Goal: Task Accomplishment & Management: Complete application form

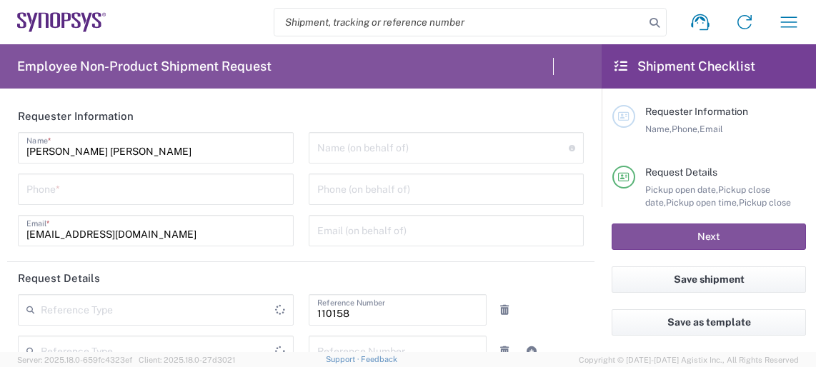
type input "DE01, FAC, DE02, Munich 110158"
type input "Delivered at Place"
type input "[GEOGRAPHIC_DATA]"
type input "Department"
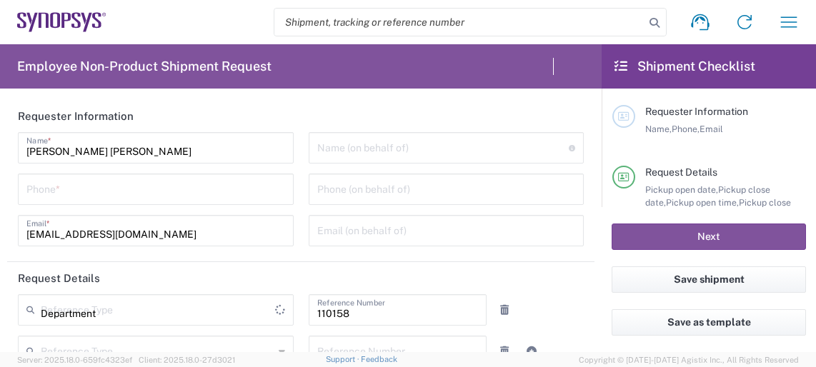
type input "[GEOGRAPHIC_DATA]"
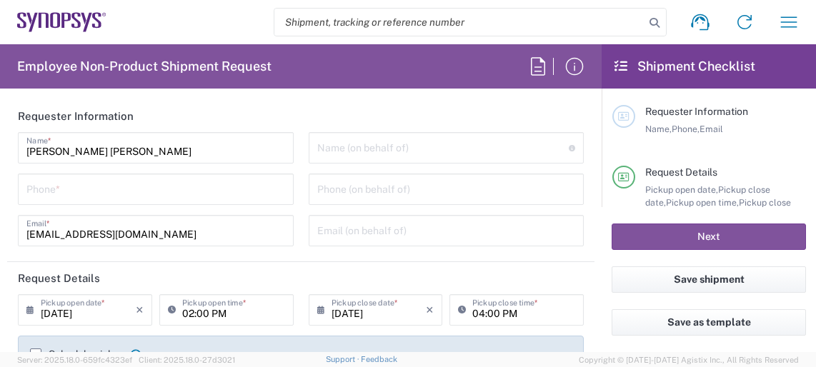
type input "[GEOGRAPHIC_DATA] DE24"
